Goal: Task Accomplishment & Management: Use online tool/utility

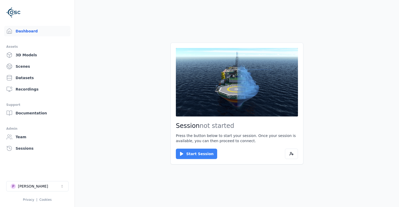
click at [199, 154] on button "Start Session" at bounding box center [196, 154] width 41 height 10
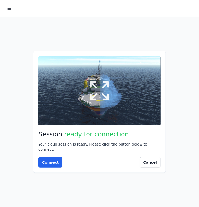
click at [74, 101] on button at bounding box center [99, 90] width 122 height 69
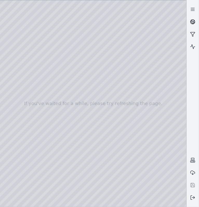
click at [191, 19] on icon at bounding box center [192, 21] width 5 height 5
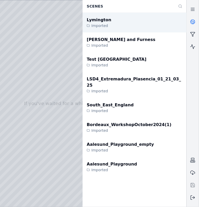
click at [134, 24] on div "Lymington Imported" at bounding box center [135, 23] width 104 height 20
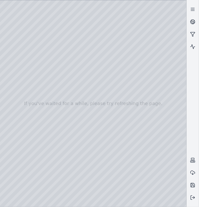
click at [116, 91] on div at bounding box center [93, 103] width 186 height 207
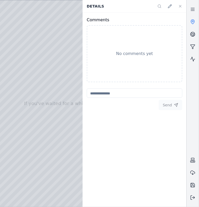
click at [196, 21] on link at bounding box center [192, 22] width 12 height 12
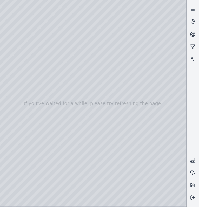
click at [99, 25] on div at bounding box center [93, 103] width 186 height 207
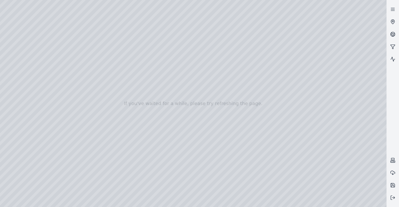
click at [187, 116] on div at bounding box center [193, 103] width 386 height 207
drag, startPoint x: 195, startPoint y: 120, endPoint x: 167, endPoint y: 116, distance: 28.3
click at [195, 122] on div at bounding box center [193, 103] width 386 height 207
drag, startPoint x: 194, startPoint y: 123, endPoint x: 166, endPoint y: 126, distance: 28.5
click at [218, 94] on div at bounding box center [193, 103] width 386 height 207
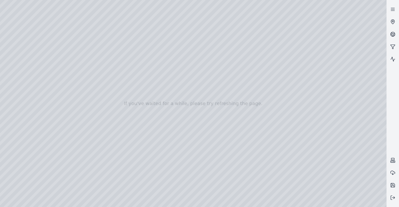
drag, startPoint x: 290, startPoint y: 25, endPoint x: 234, endPoint y: 47, distance: 59.7
drag, startPoint x: 259, startPoint y: 95, endPoint x: 229, endPoint y: 74, distance: 36.9
click at [188, 145] on div at bounding box center [193, 103] width 386 height 207
click at [20, 44] on div at bounding box center [193, 103] width 386 height 207
click at [260, 120] on div at bounding box center [193, 103] width 386 height 207
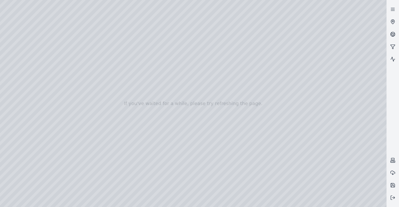
drag, startPoint x: 232, startPoint y: 65, endPoint x: 222, endPoint y: 70, distance: 10.8
click at [222, 70] on div at bounding box center [193, 103] width 386 height 207
click at [227, 75] on div at bounding box center [193, 103] width 386 height 207
click at [170, 111] on div at bounding box center [193, 103] width 386 height 207
click at [142, 91] on div at bounding box center [193, 103] width 386 height 207
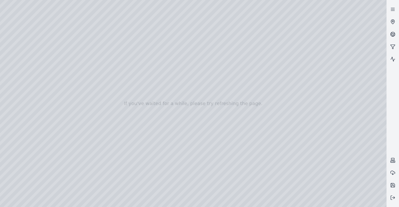
click at [21, 50] on div at bounding box center [193, 103] width 386 height 207
click at [18, 58] on div at bounding box center [193, 103] width 386 height 207
click at [90, 73] on div at bounding box center [193, 103] width 386 height 207
click at [91, 73] on div at bounding box center [193, 103] width 386 height 207
click at [20, 60] on div at bounding box center [193, 103] width 386 height 207
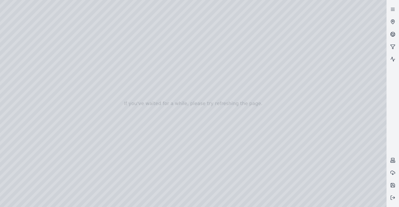
click at [17, 44] on div at bounding box center [193, 103] width 386 height 207
click at [121, 99] on div at bounding box center [193, 103] width 386 height 207
click at [118, 121] on div at bounding box center [193, 103] width 386 height 207
click at [375, 66] on div at bounding box center [193, 103] width 386 height 207
click at [157, 132] on div at bounding box center [193, 103] width 386 height 207
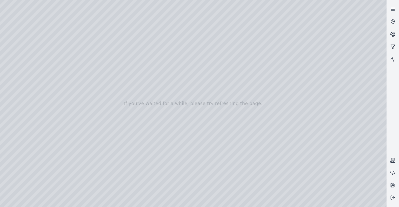
click at [166, 133] on div at bounding box center [193, 103] width 386 height 207
drag, startPoint x: 166, startPoint y: 133, endPoint x: 158, endPoint y: 126, distance: 10.1
click at [193, 114] on div at bounding box center [193, 103] width 386 height 207
drag, startPoint x: 187, startPoint y: 109, endPoint x: 182, endPoint y: 117, distance: 9.4
click at [182, 117] on div at bounding box center [193, 103] width 386 height 207
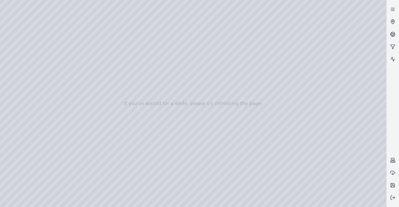
drag, startPoint x: 176, startPoint y: 130, endPoint x: 179, endPoint y: 120, distance: 10.8
click at [194, 147] on div at bounding box center [193, 103] width 386 height 207
drag, startPoint x: 197, startPoint y: 141, endPoint x: 211, endPoint y: 146, distance: 15.3
click at [215, 138] on div at bounding box center [193, 103] width 386 height 207
drag, startPoint x: 220, startPoint y: 139, endPoint x: 116, endPoint y: 128, distance: 104.4
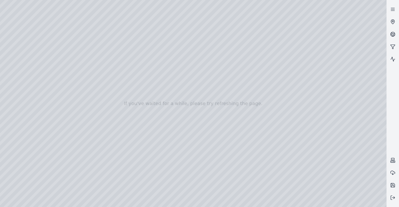
click at [229, 149] on div at bounding box center [193, 103] width 386 height 207
click at [250, 145] on div at bounding box center [193, 103] width 386 height 207
drag, startPoint x: 250, startPoint y: 145, endPoint x: 248, endPoint y: 144, distance: 3.0
drag, startPoint x: 258, startPoint y: 132, endPoint x: 257, endPoint y: 152, distance: 20.0
click at [255, 150] on div at bounding box center [193, 103] width 386 height 207
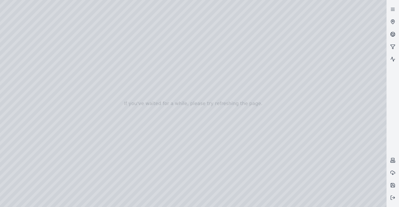
drag, startPoint x: 254, startPoint y: 149, endPoint x: 266, endPoint y: 128, distance: 24.4
drag, startPoint x: 214, startPoint y: 126, endPoint x: 185, endPoint y: 125, distance: 29.1
drag, startPoint x: 247, startPoint y: 166, endPoint x: 243, endPoint y: 169, distance: 4.4
click at [243, 169] on div at bounding box center [193, 103] width 386 height 207
drag, startPoint x: 243, startPoint y: 169, endPoint x: 235, endPoint y: 172, distance: 8.9
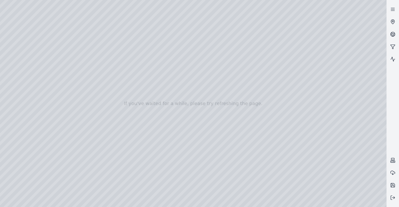
click at [240, 173] on div at bounding box center [193, 103] width 386 height 207
click at [244, 166] on div at bounding box center [193, 103] width 386 height 207
drag, startPoint x: 244, startPoint y: 166, endPoint x: 237, endPoint y: 166, distance: 7.3
click at [230, 151] on div at bounding box center [193, 103] width 386 height 207
click at [229, 148] on div at bounding box center [193, 103] width 386 height 207
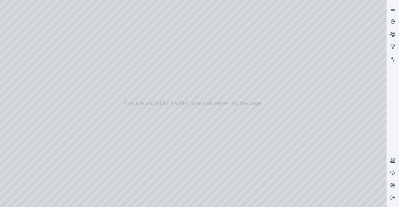
drag, startPoint x: 229, startPoint y: 148, endPoint x: 220, endPoint y: 160, distance: 15.6
drag, startPoint x: 108, startPoint y: 79, endPoint x: 251, endPoint y: 168, distance: 168.2
drag, startPoint x: 99, startPoint y: 62, endPoint x: 280, endPoint y: 156, distance: 204.0
drag, startPoint x: 55, startPoint y: 76, endPoint x: 248, endPoint y: 191, distance: 224.7
drag, startPoint x: 88, startPoint y: 114, endPoint x: 144, endPoint y: 154, distance: 68.5
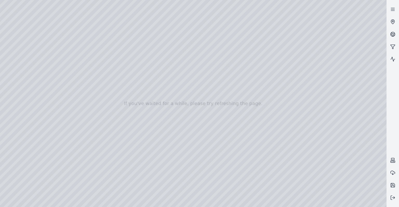
drag, startPoint x: 152, startPoint y: 157, endPoint x: 136, endPoint y: 133, distance: 28.4
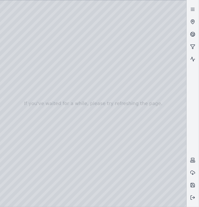
drag, startPoint x: 61, startPoint y: 56, endPoint x: 110, endPoint y: 96, distance: 63.6
drag, startPoint x: 97, startPoint y: 122, endPoint x: 98, endPoint y: 69, distance: 53.2
